Goal: Book appointment/travel/reservation

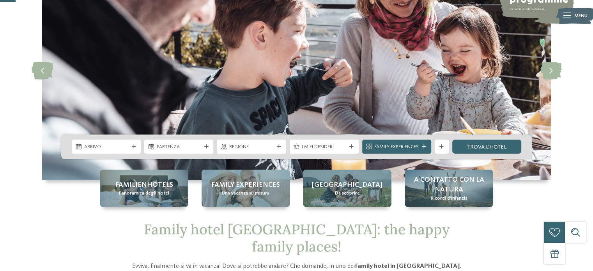
scroll to position [73, 0]
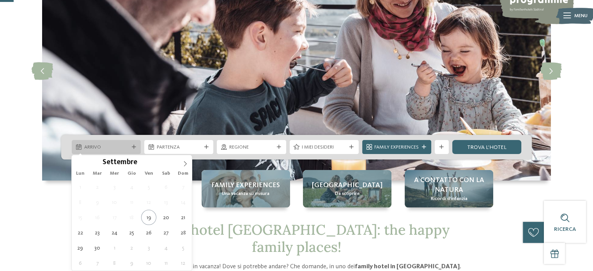
click at [114, 148] on span "Arrivo" at bounding box center [106, 147] width 44 height 7
click at [184, 162] on icon at bounding box center [185, 163] width 5 height 5
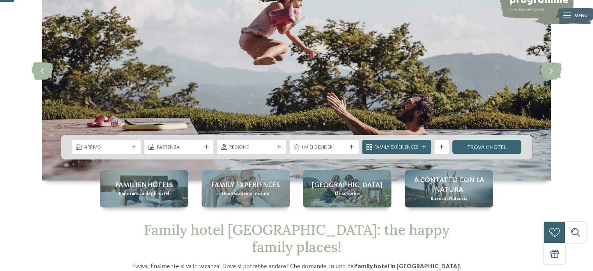
click at [179, 160] on div at bounding box center [179, 160] width 0 height 0
click at [188, 111] on img at bounding box center [296, 71] width 509 height 218
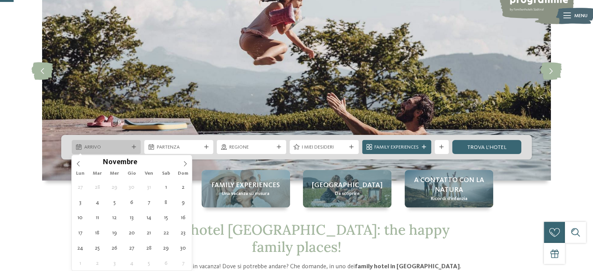
click at [131, 146] on div at bounding box center [133, 147] width 7 height 4
click at [133, 148] on icon at bounding box center [134, 147] width 4 height 4
click at [186, 163] on icon at bounding box center [185, 163] width 3 height 5
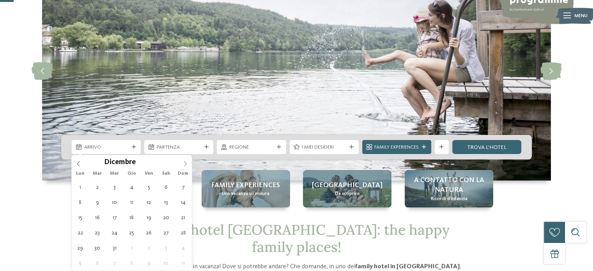
type input "****"
click at [186, 163] on icon at bounding box center [185, 163] width 3 height 5
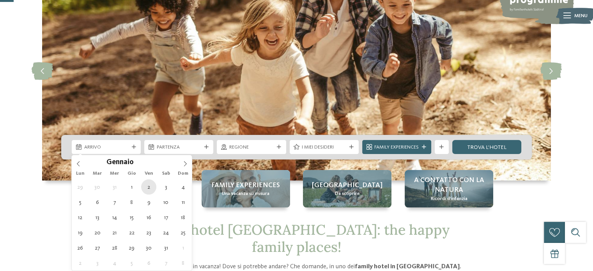
type div "02.01.2026"
type input "****"
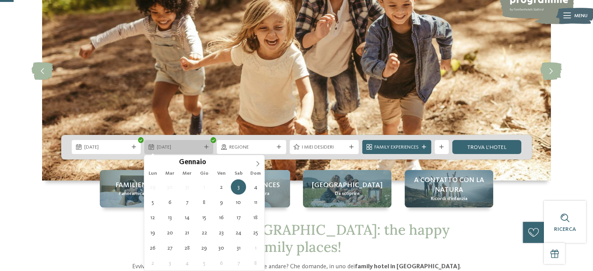
click at [182, 147] on span "03.01.2026" at bounding box center [179, 147] width 44 height 7
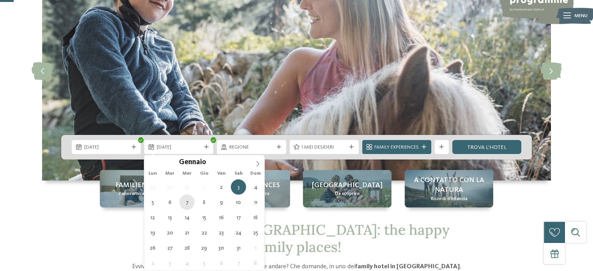
type div "07.01.2026"
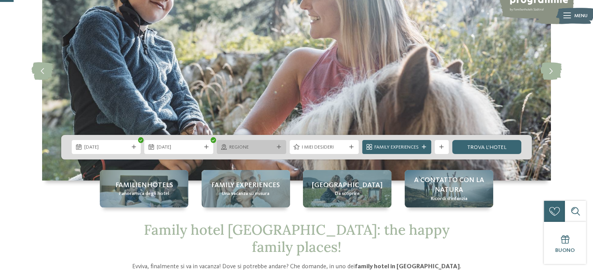
click at [282, 149] on div "Regione" at bounding box center [251, 147] width 69 height 14
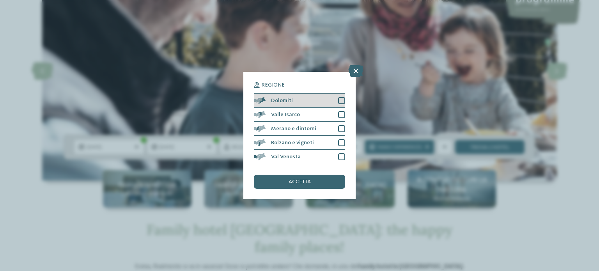
click at [341, 99] on div at bounding box center [341, 100] width 7 height 7
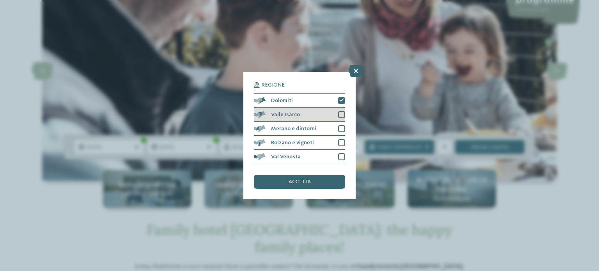
click at [341, 117] on div at bounding box center [341, 114] width 7 height 7
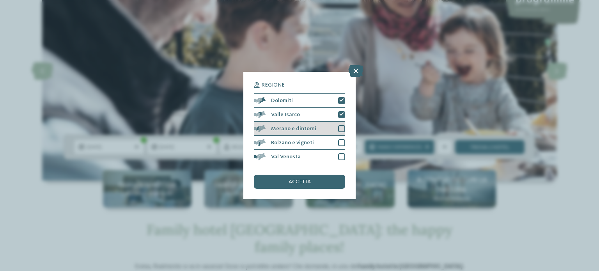
click at [342, 128] on div at bounding box center [341, 128] width 7 height 7
click at [342, 143] on div at bounding box center [341, 142] width 7 height 7
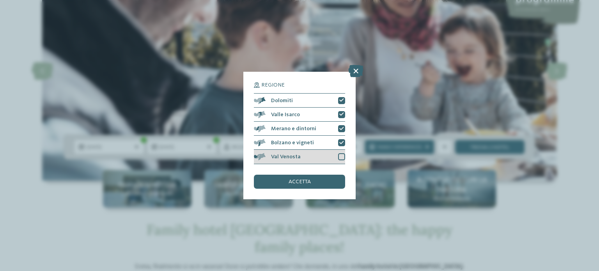
click at [342, 158] on div at bounding box center [341, 156] width 7 height 7
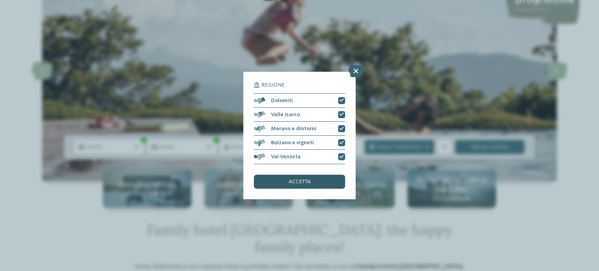
click at [337, 179] on div "accetta" at bounding box center [299, 182] width 91 height 14
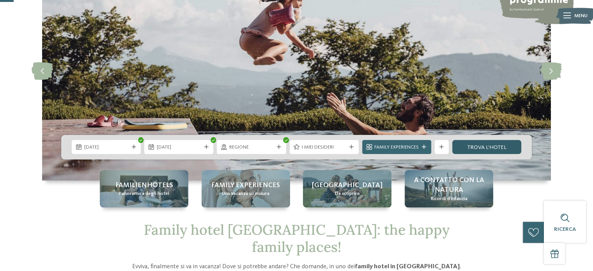
click at [484, 146] on link "trova l’hotel" at bounding box center [486, 147] width 69 height 14
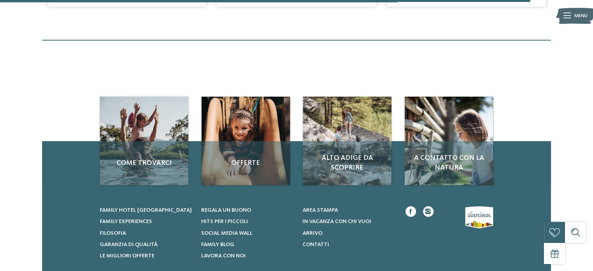
scroll to position [1413, 0]
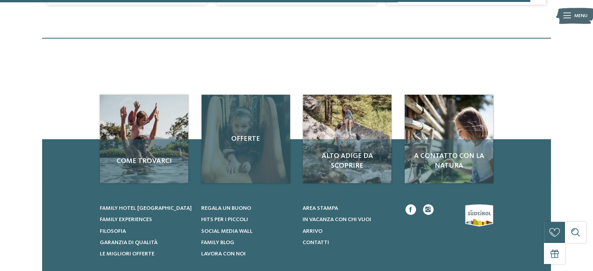
click at [247, 161] on div "Offerte" at bounding box center [246, 139] width 89 height 89
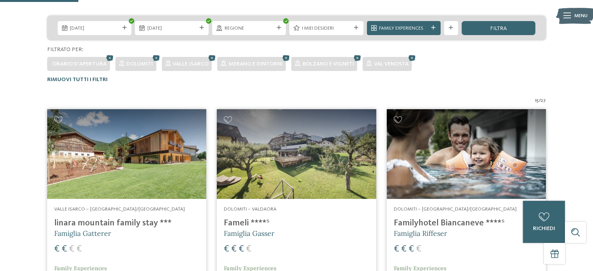
scroll to position [232, 0]
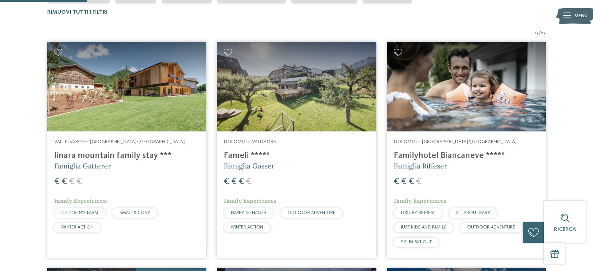
click at [133, 159] on h4 "linara mountain family stay ***" at bounding box center [126, 156] width 145 height 11
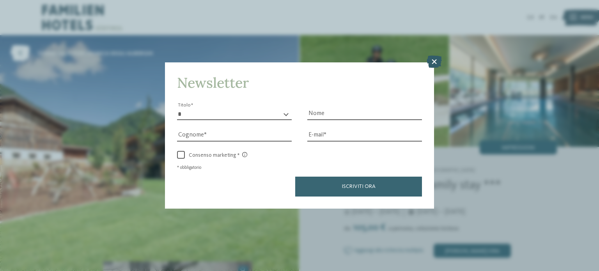
click at [435, 63] on icon at bounding box center [434, 61] width 15 height 12
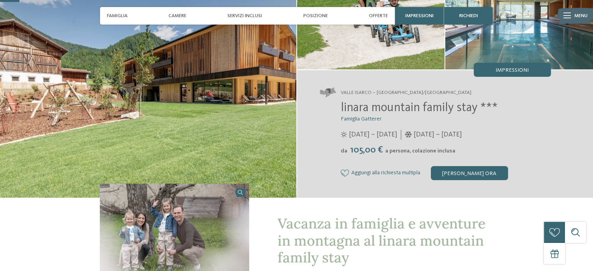
scroll to position [158, 0]
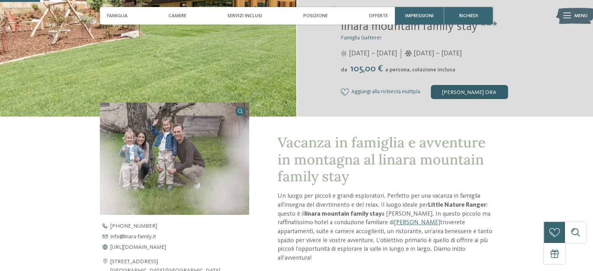
click at [466, 92] on div "[PERSON_NAME] ora" at bounding box center [469, 92] width 77 height 14
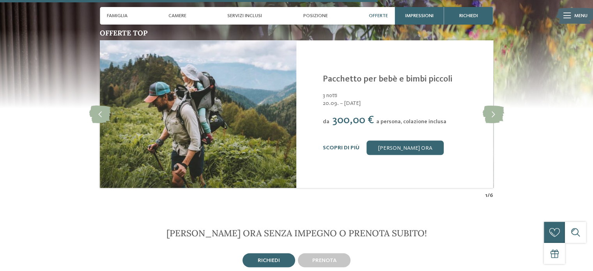
scroll to position [1412, 0]
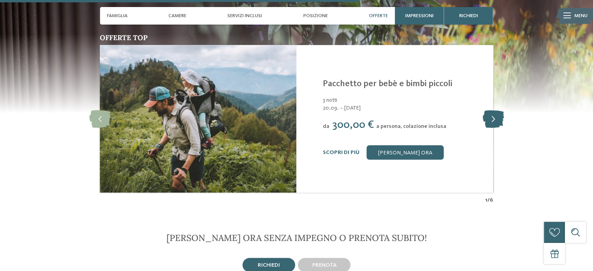
click at [492, 110] on icon at bounding box center [492, 119] width 21 height 18
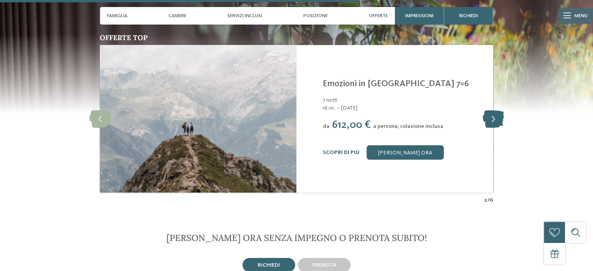
click at [492, 110] on icon at bounding box center [492, 119] width 21 height 18
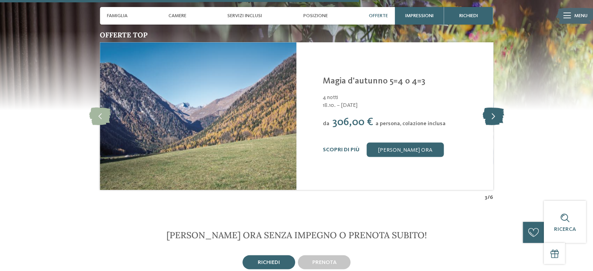
scroll to position [1413, 0]
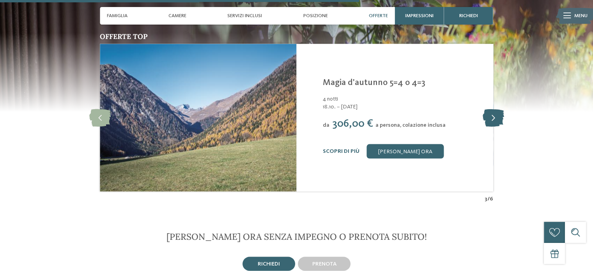
click at [492, 109] on icon at bounding box center [492, 118] width 21 height 18
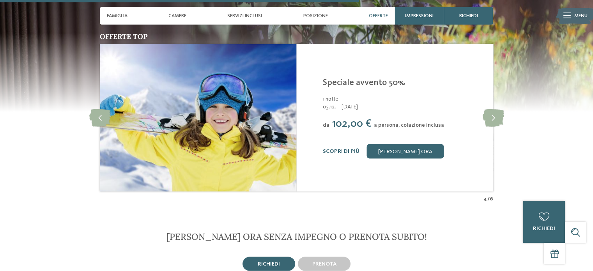
click at [380, 95] on div "1 notte" at bounding box center [403, 99] width 161 height 8
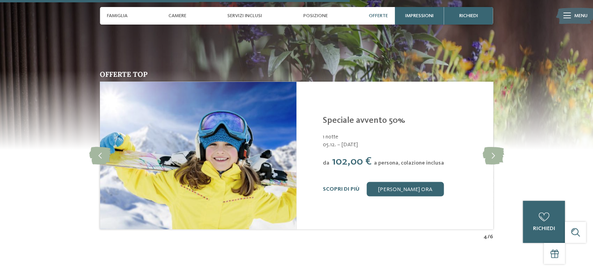
scroll to position [1381, 0]
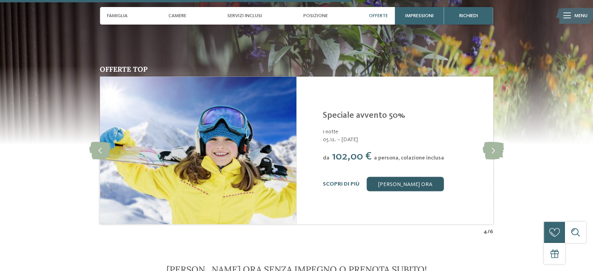
click at [406, 177] on link "[PERSON_NAME] ora" at bounding box center [405, 184] width 77 height 14
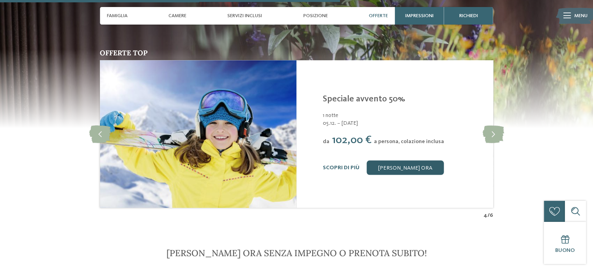
scroll to position [1398, 0]
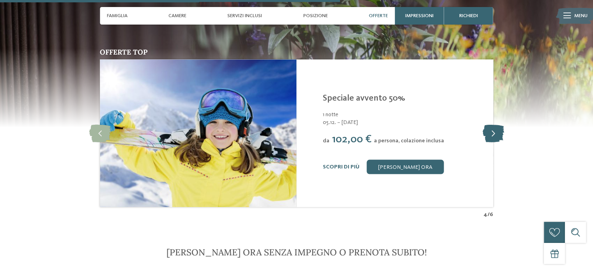
click at [495, 124] on icon at bounding box center [492, 133] width 21 height 18
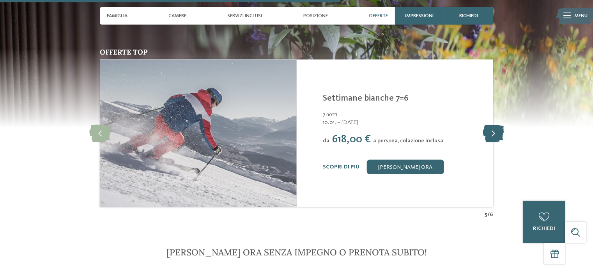
click at [495, 124] on icon at bounding box center [492, 133] width 21 height 18
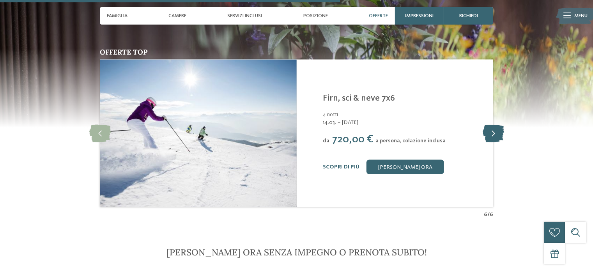
click at [495, 124] on icon at bounding box center [492, 133] width 21 height 18
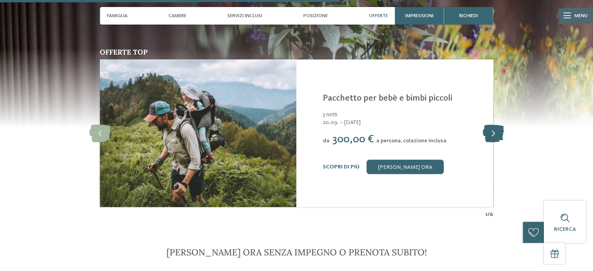
click at [495, 124] on icon at bounding box center [492, 133] width 21 height 18
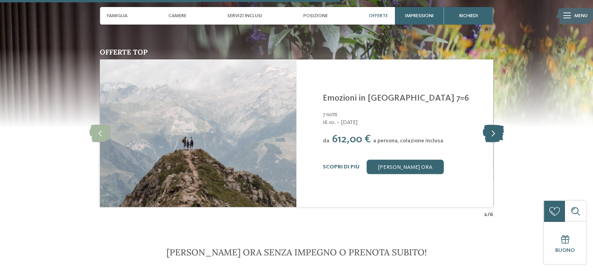
click at [495, 124] on icon at bounding box center [492, 133] width 21 height 18
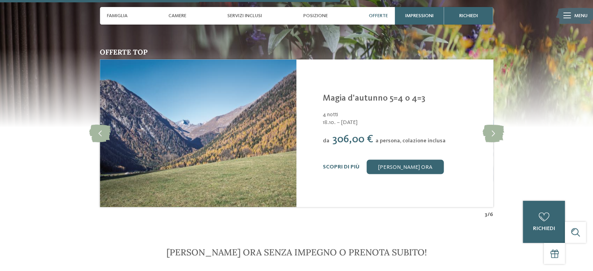
click at [384, 94] on link "Magia d'autunno 5=4 o 4=3" at bounding box center [374, 98] width 103 height 9
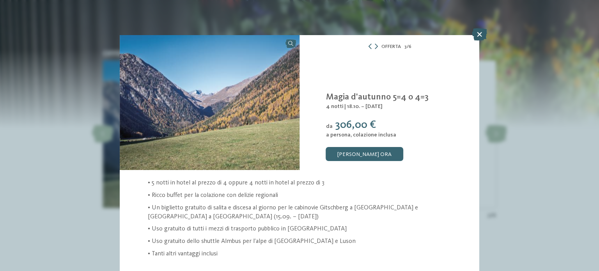
click at [482, 35] on icon at bounding box center [479, 34] width 15 height 12
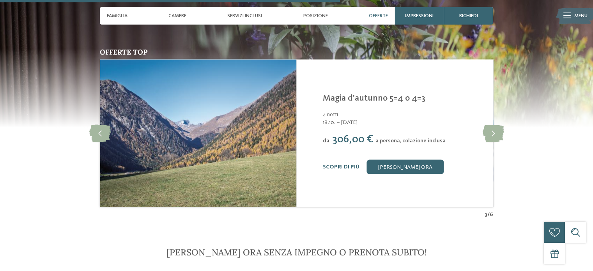
drag, startPoint x: 393, startPoint y: 0, endPoint x: 547, endPoint y: 30, distance: 157.3
click at [547, 30] on img at bounding box center [296, 48] width 593 height 158
